Goal: Check status

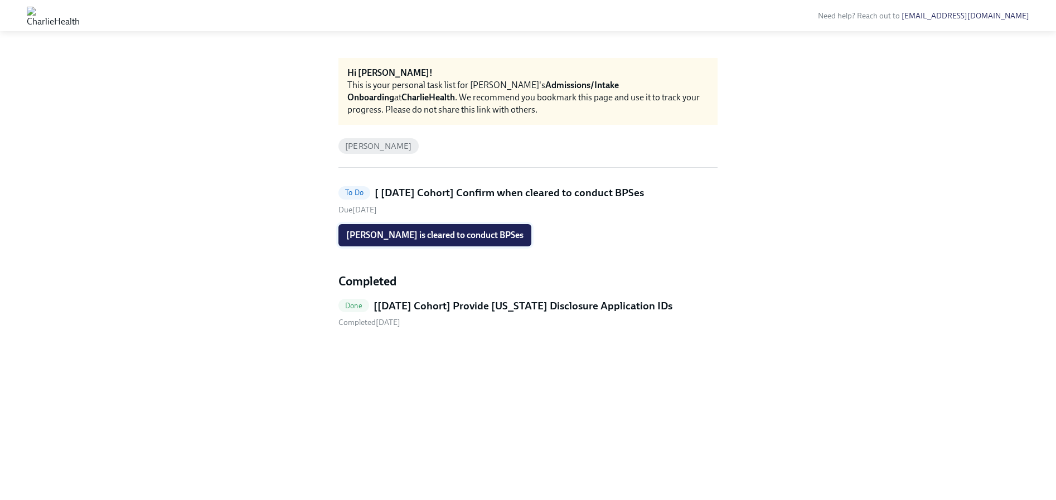
click at [427, 242] on button "Mayra Gutierrez is cleared to conduct BPSes" at bounding box center [435, 235] width 193 height 22
